Goal: Task Accomplishment & Management: Use online tool/utility

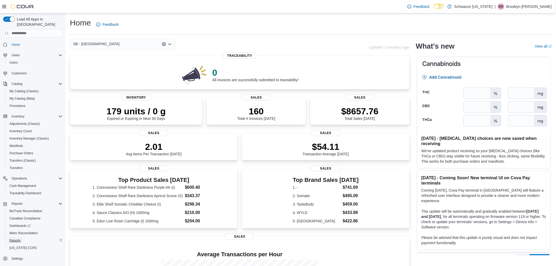
click at [14, 237] on span "Reports" at bounding box center [14, 240] width 11 height 6
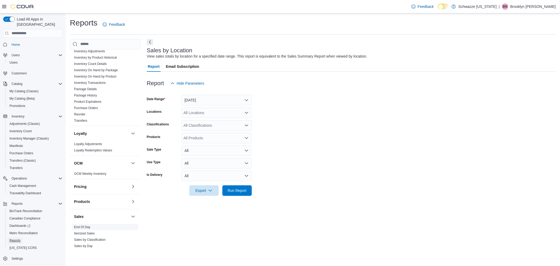
scroll to position [263, 0]
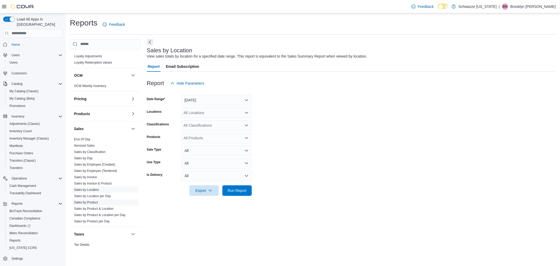
click at [87, 203] on link "Sales by Product" at bounding box center [86, 202] width 24 height 4
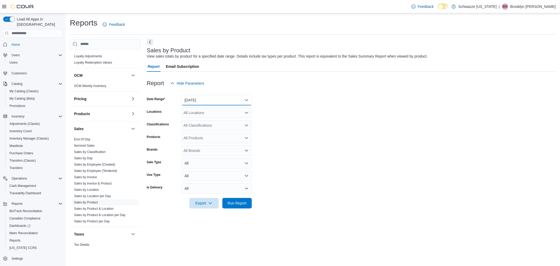
click at [216, 102] on button "[DATE]" at bounding box center [217, 100] width 70 height 11
click at [201, 120] on span "[DATE]" at bounding box center [220, 121] width 60 height 6
click at [210, 115] on div "All Locations" at bounding box center [217, 112] width 70 height 11
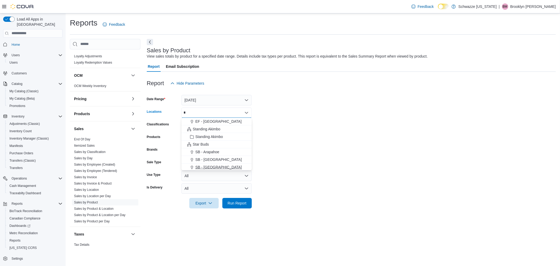
type input "*"
click at [227, 169] on div "SB - [GEOGRAPHIC_DATA]" at bounding box center [217, 166] width 64 height 5
click at [302, 159] on form "Date Range [DATE] Locations SB - [GEOGRAPHIC_DATA] Combo box. Selected. SB - [G…" at bounding box center [351, 149] width 409 height 120
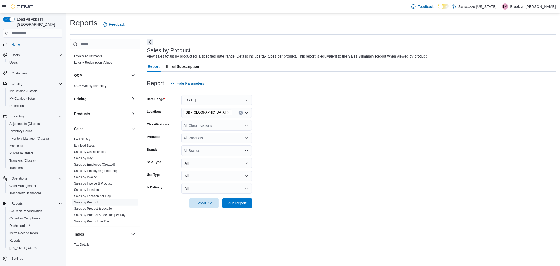
click at [225, 125] on div "All Classifications" at bounding box center [217, 125] width 70 height 11
click at [225, 141] on div "REC - Flower" at bounding box center [217, 141] width 64 height 5
click at [240, 204] on span "Run Report" at bounding box center [237, 202] width 19 height 5
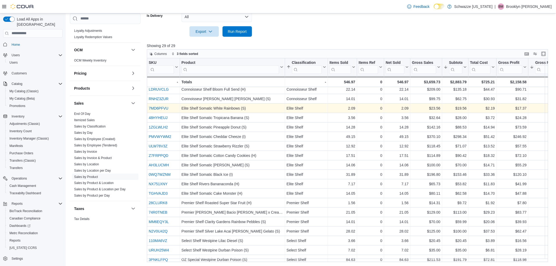
scroll to position [102, 0]
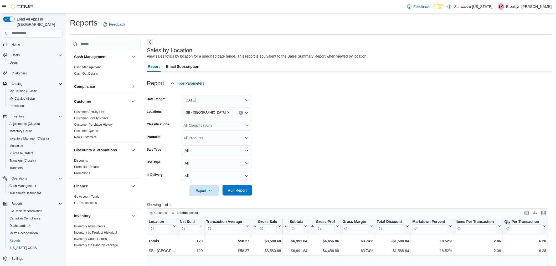
click at [242, 190] on span "Run Report" at bounding box center [237, 190] width 19 height 5
